Goal: Find specific page/section: Find specific page/section

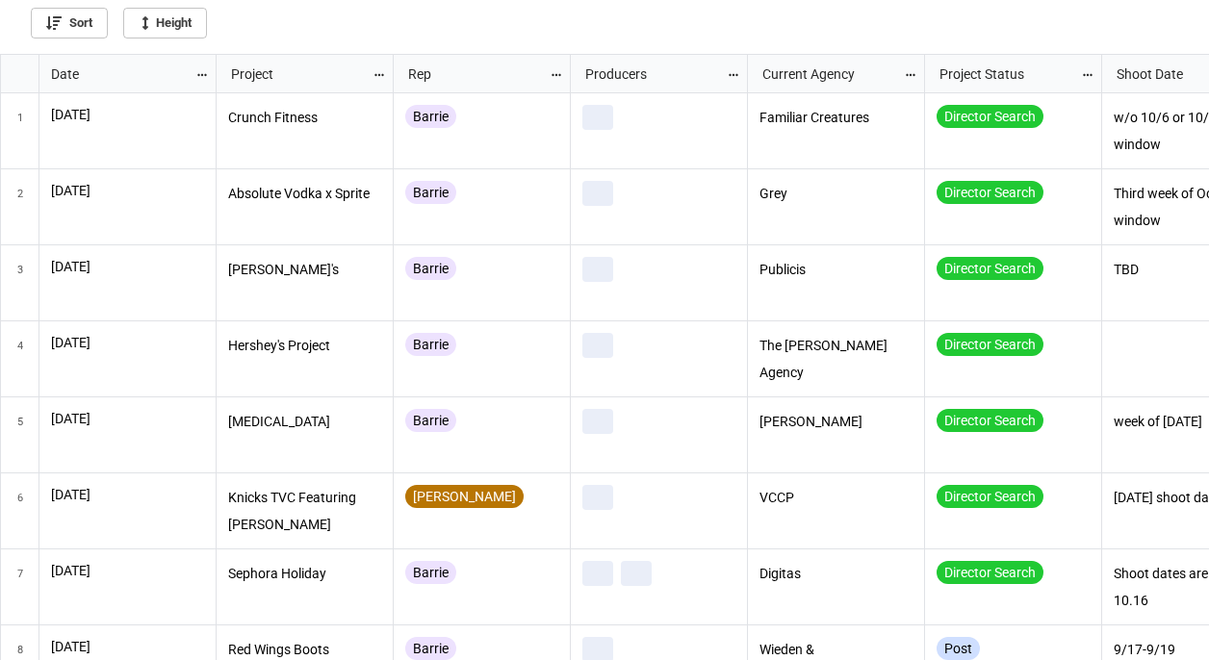
scroll to position [595, 1197]
click at [205, 74] on icon "grid" at bounding box center [201, 75] width 9 height 2
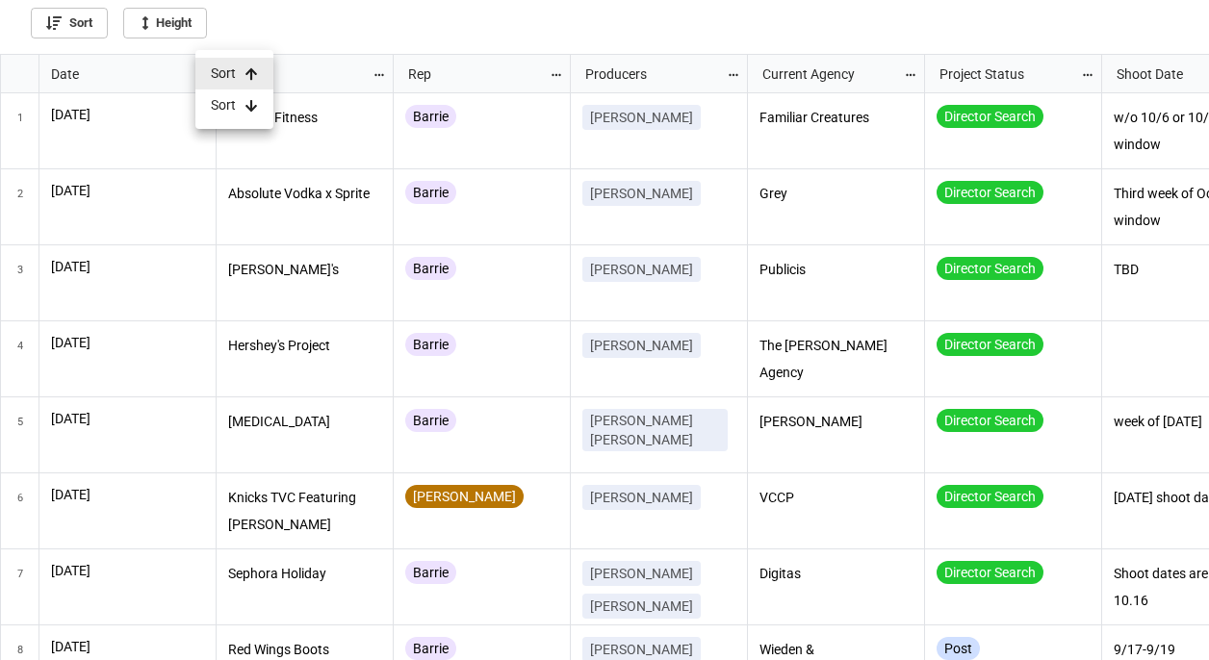
click at [230, 105] on li "Sort" at bounding box center [234, 106] width 78 height 32
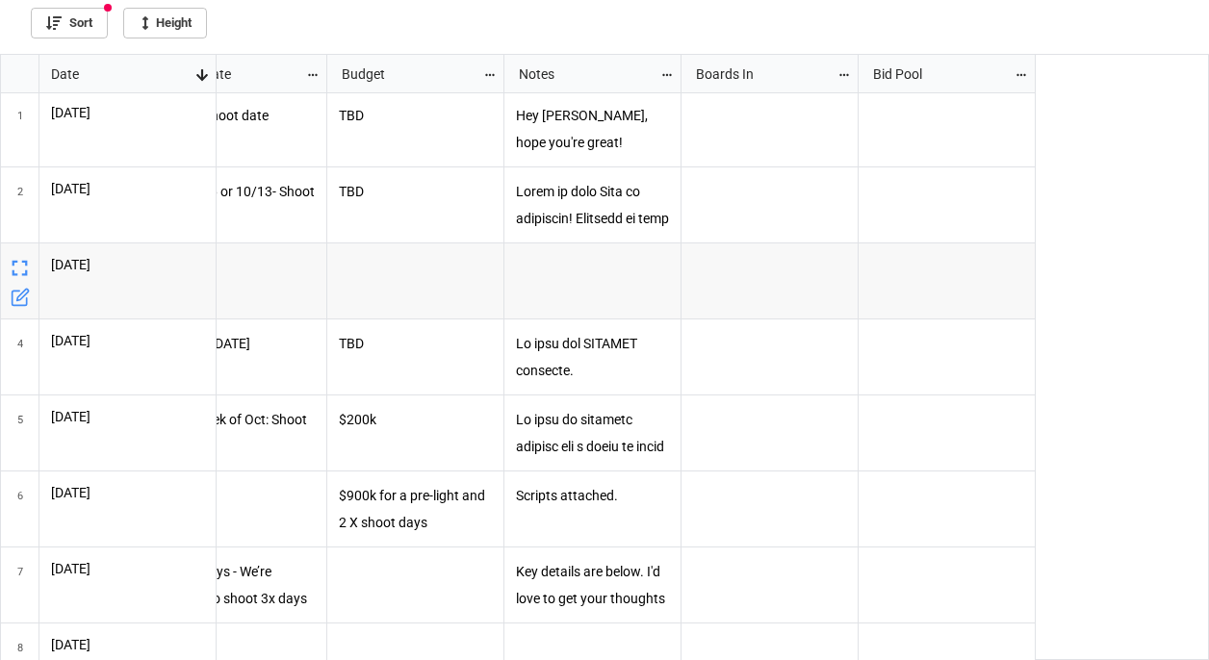
scroll to position [0, 0]
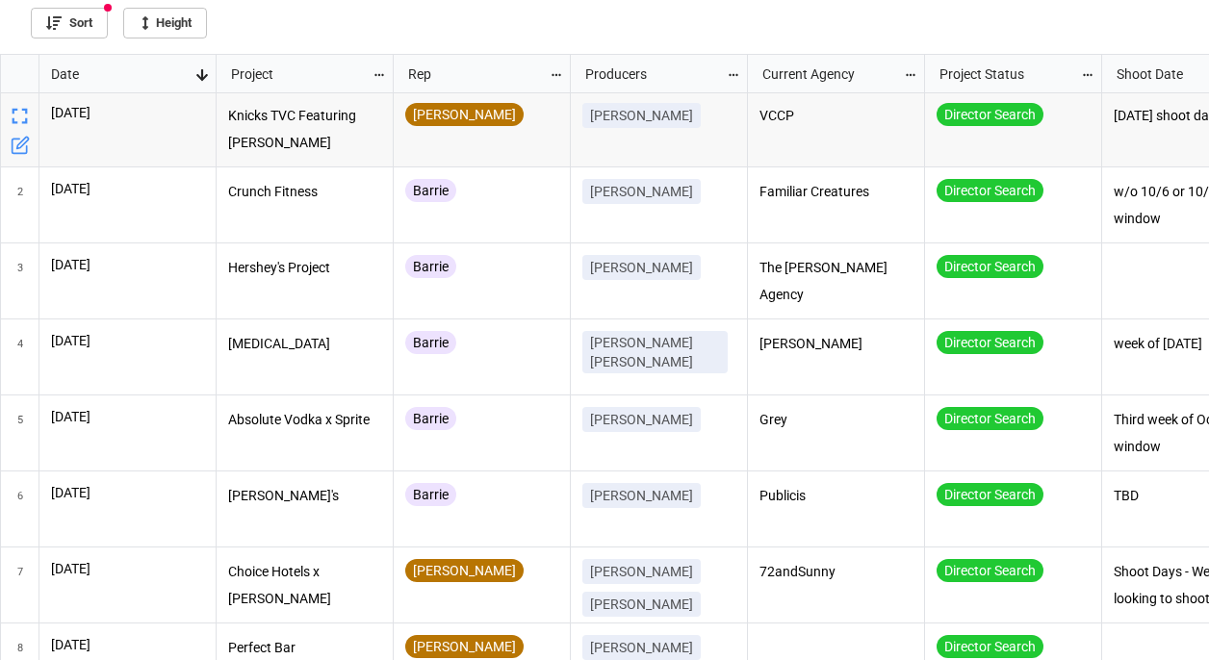
click at [499, 132] on div "[PERSON_NAME]" at bounding box center [481, 119] width 153 height 33
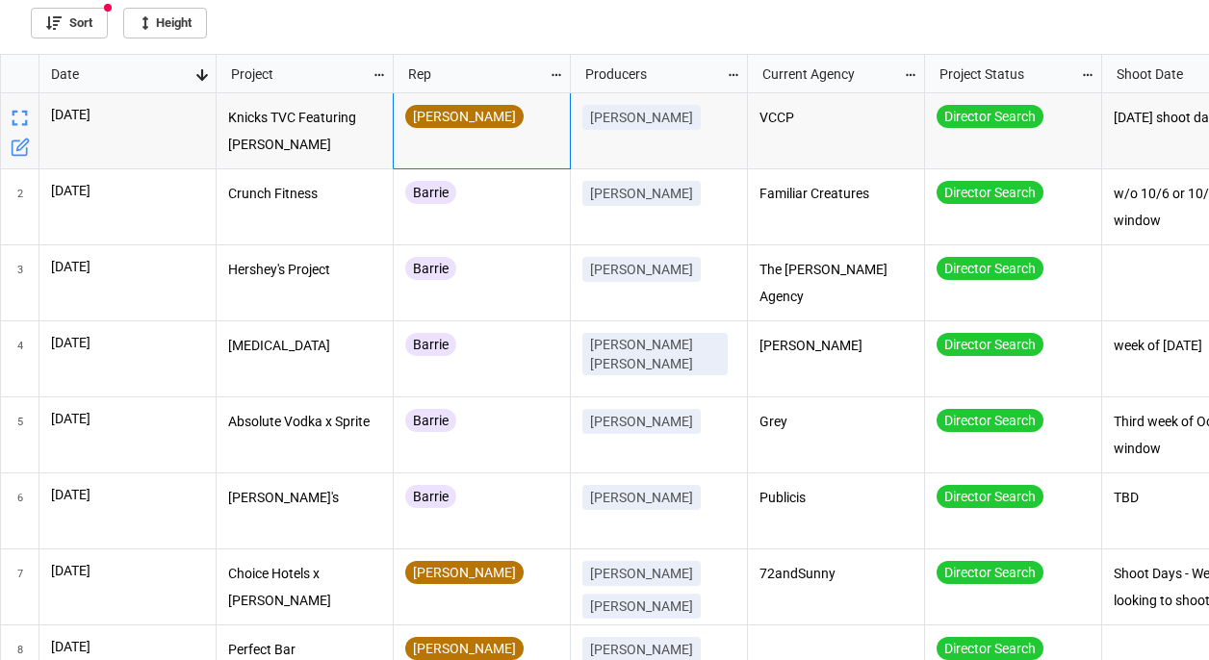
click at [349, 152] on p "Knicks TVC Featuring [PERSON_NAME]" at bounding box center [305, 131] width 154 height 52
click at [522, 147] on div "[PERSON_NAME]" at bounding box center [481, 131] width 153 height 52
click at [347, 120] on p "Knicks TVC Featuring [PERSON_NAME]" at bounding box center [305, 131] width 154 height 52
click at [488, 147] on div "[PERSON_NAME]" at bounding box center [481, 131] width 153 height 52
click at [501, 221] on div "Barrie" at bounding box center [481, 207] width 153 height 52
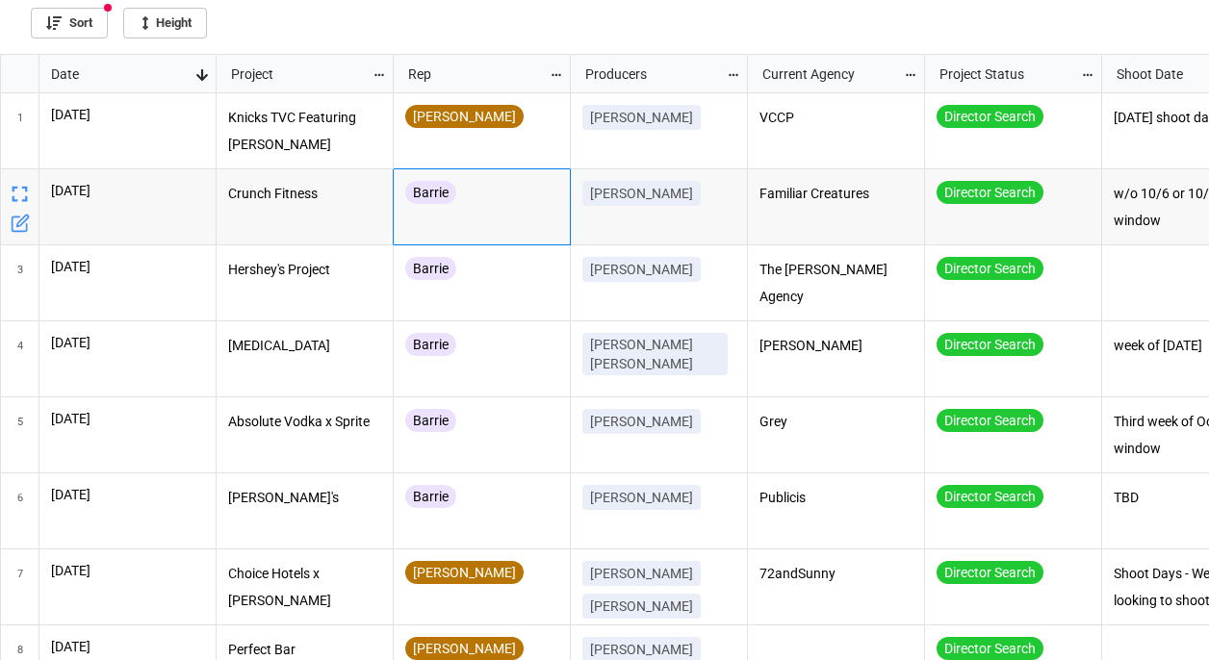
click at [333, 202] on p "Crunch Fitness" at bounding box center [305, 194] width 154 height 27
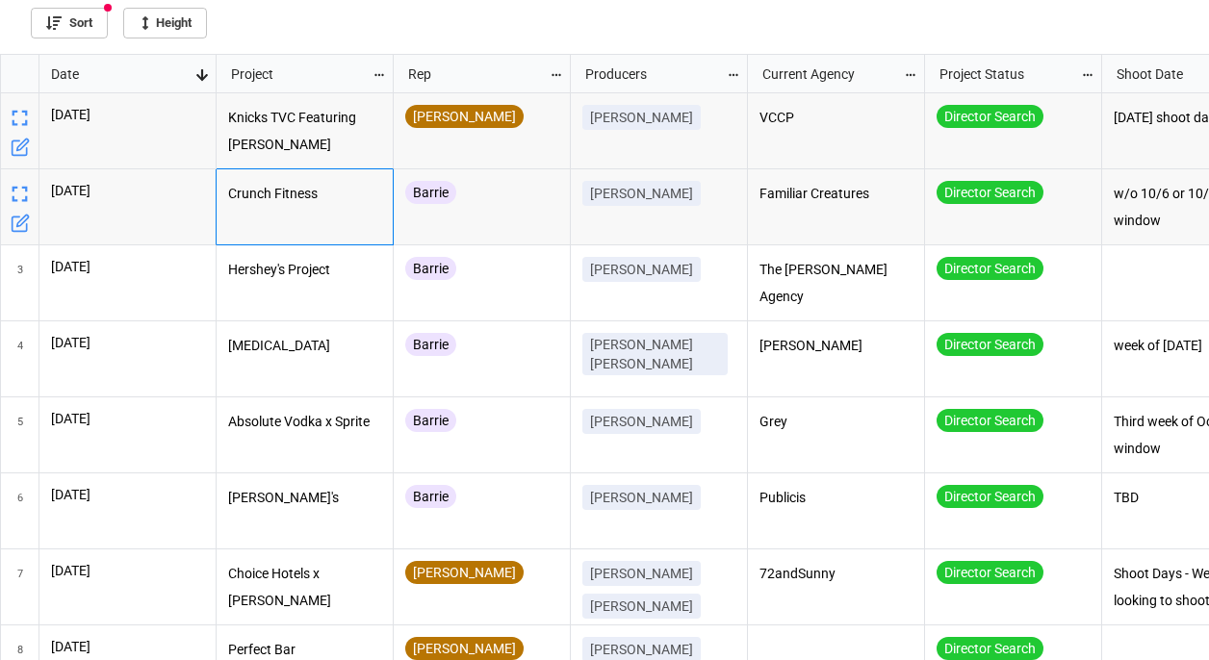
click at [325, 144] on p "Knicks TVC Featuring [PERSON_NAME]" at bounding box center [305, 131] width 154 height 52
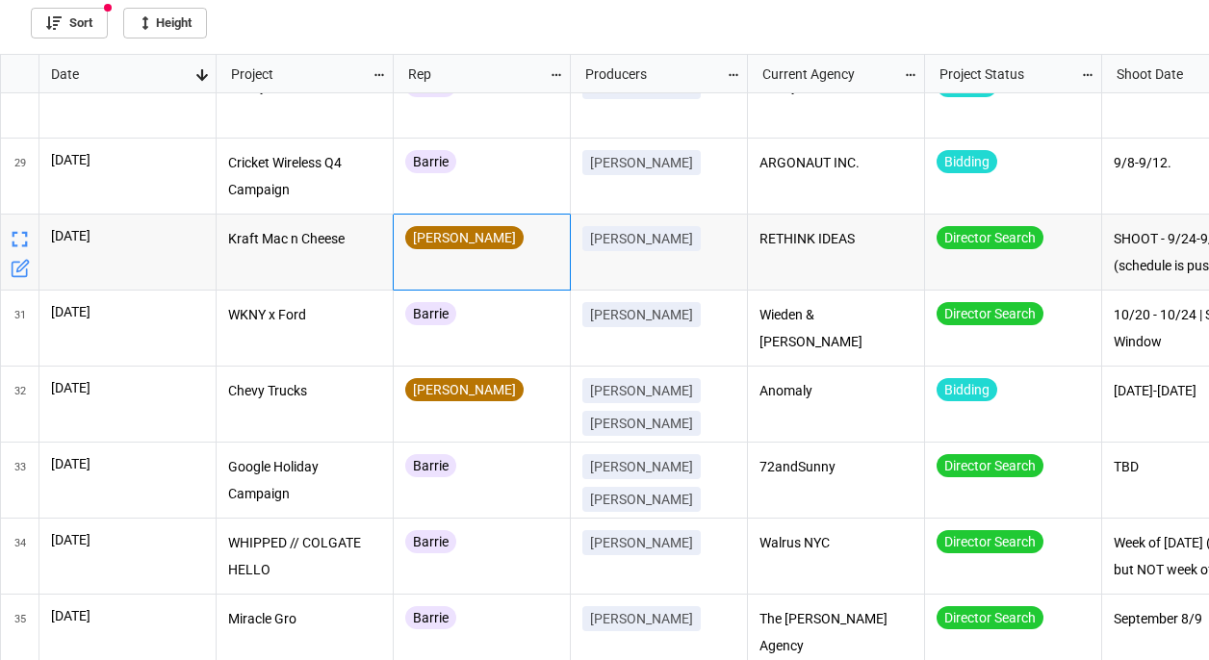
click at [541, 257] on div "[PERSON_NAME]" at bounding box center [481, 242] width 153 height 33
click at [302, 248] on p "Kraft Mac n Cheese" at bounding box center [305, 239] width 154 height 27
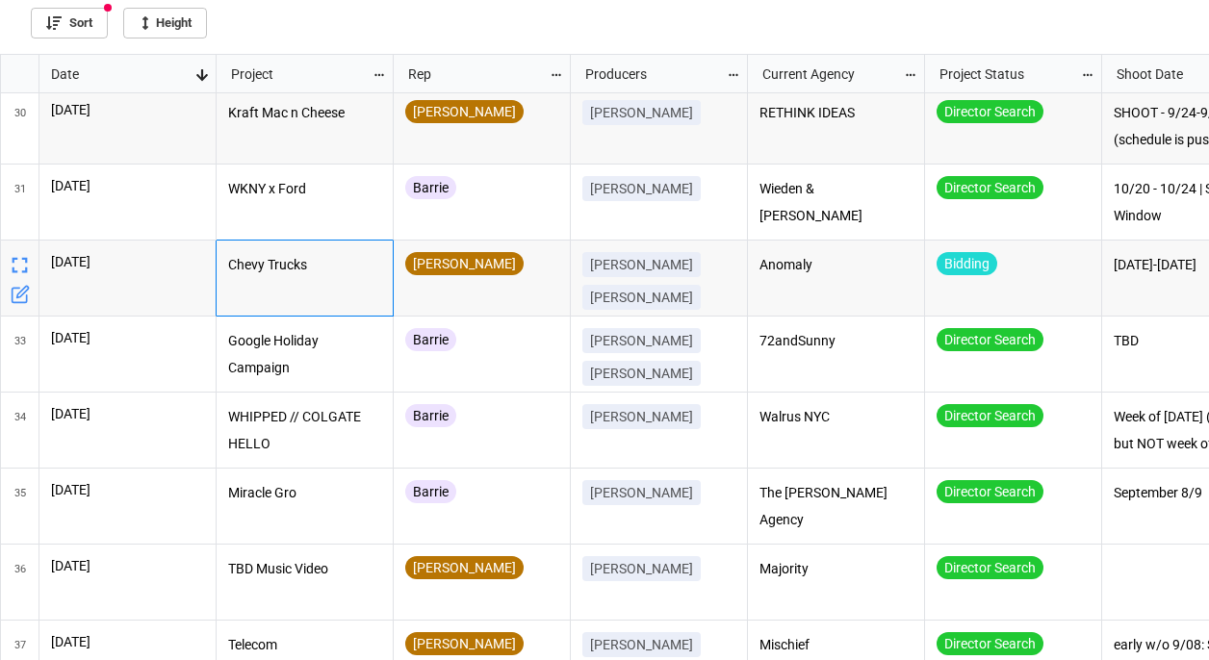
click at [310, 287] on div "Chevy Trucks" at bounding box center [305, 279] width 177 height 76
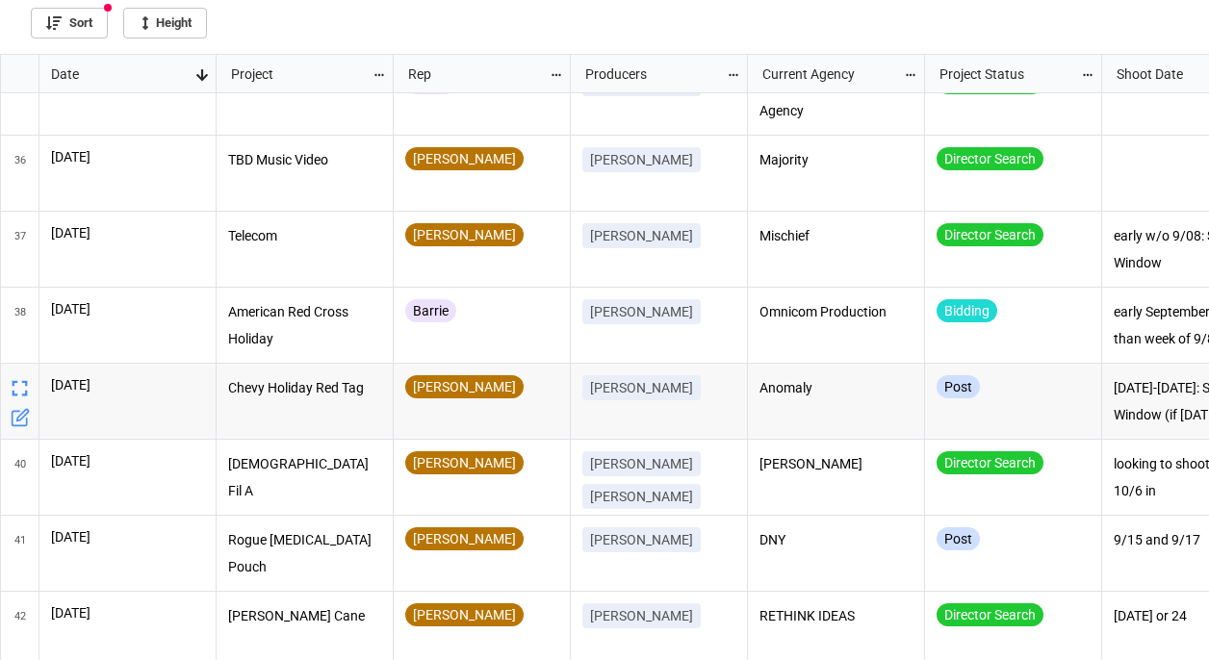
scroll to position [2647, 0]
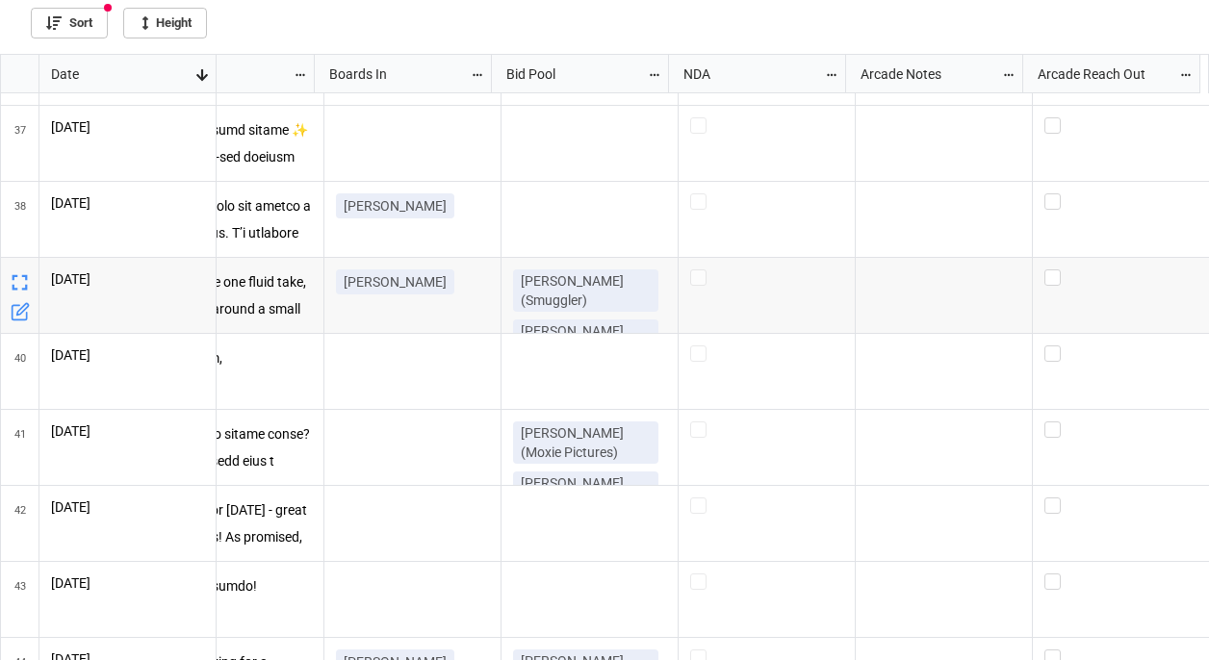
click at [613, 287] on p "[PERSON_NAME] (Smuggler)" at bounding box center [586, 290] width 130 height 38
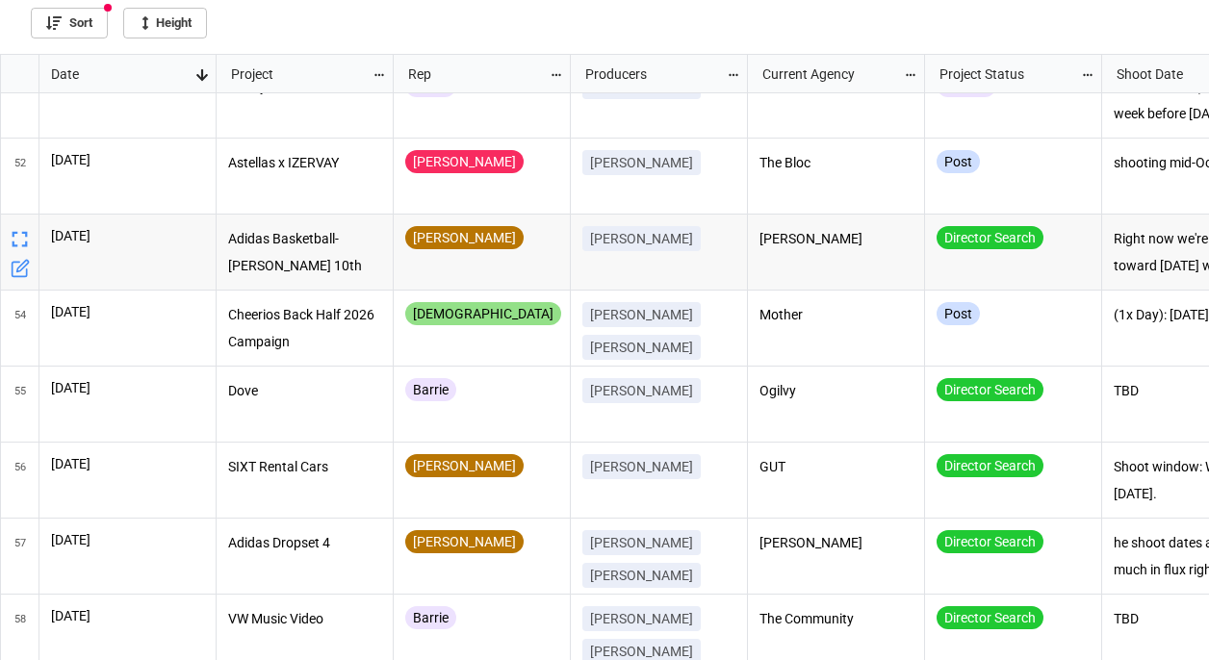
scroll to position [3851, 0]
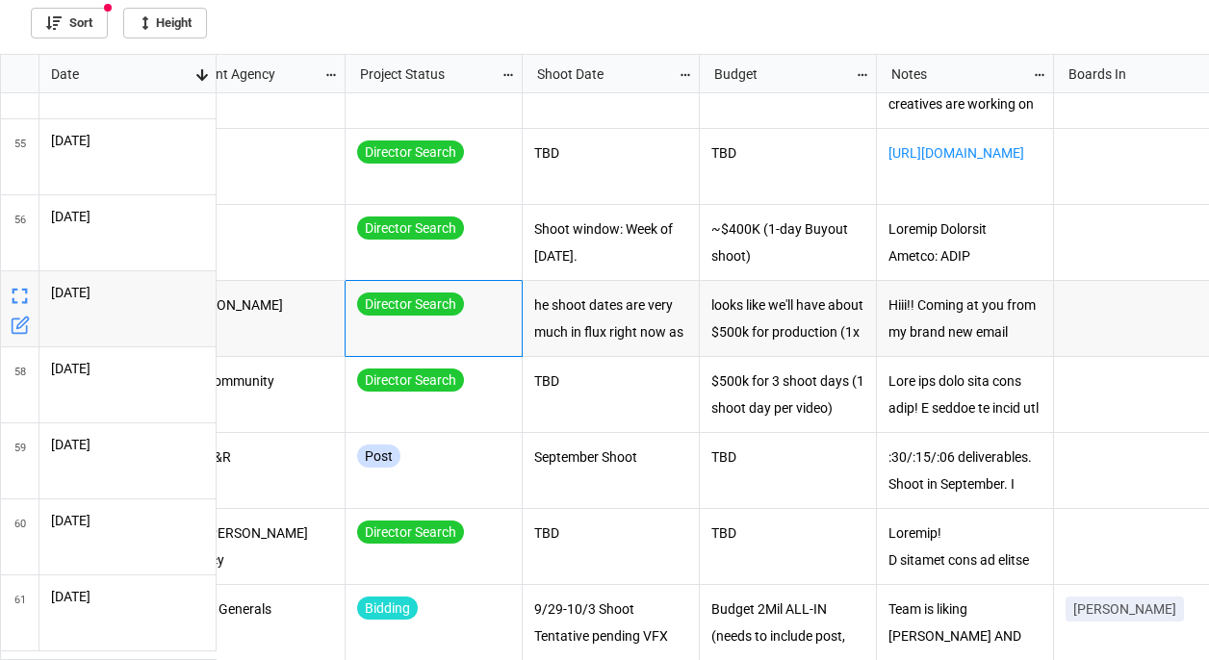
click at [517, 297] on div "Director Search" at bounding box center [434, 319] width 177 height 76
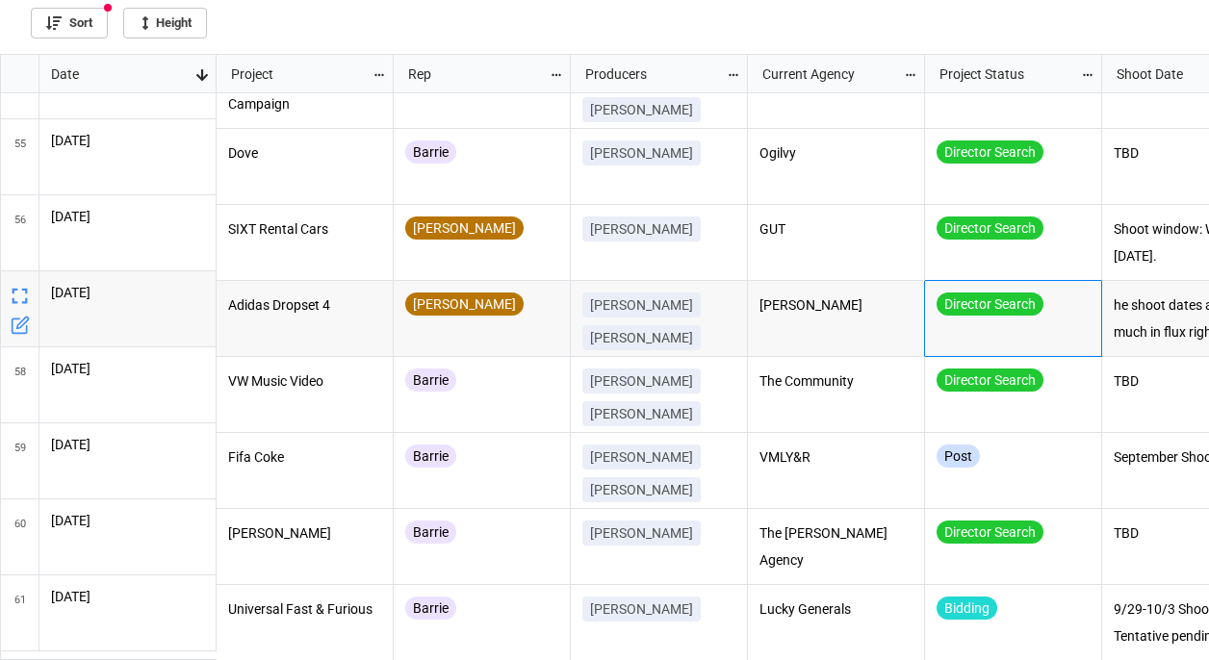
click at [517, 297] on div "[PERSON_NAME]" at bounding box center [481, 309] width 153 height 33
